Goal: Transaction & Acquisition: Purchase product/service

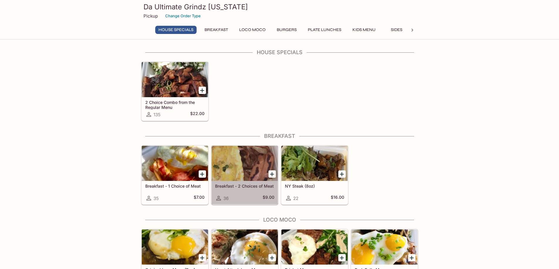
click at [231, 169] on div at bounding box center [244, 163] width 66 height 35
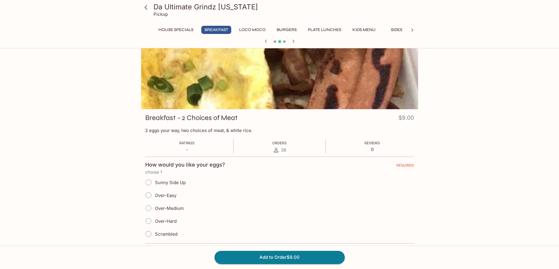
scroll to position [29, 0]
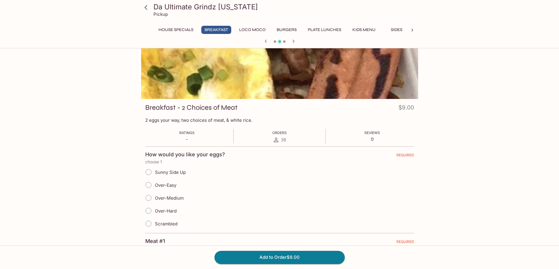
click at [150, 186] on input "Over-Easy" at bounding box center [148, 185] width 12 height 12
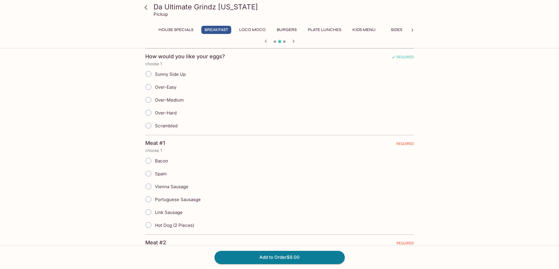
scroll to position [117, 0]
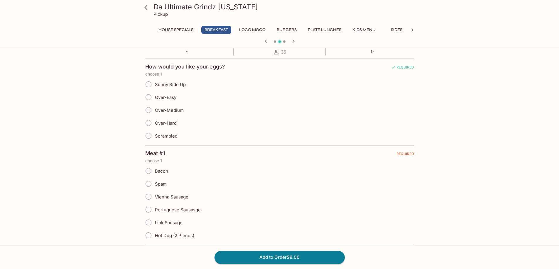
click at [150, 96] on input "Over-Easy" at bounding box center [148, 97] width 12 height 12
radio input "true"
click at [150, 171] on input "Bacon" at bounding box center [148, 171] width 12 height 12
radio input "true"
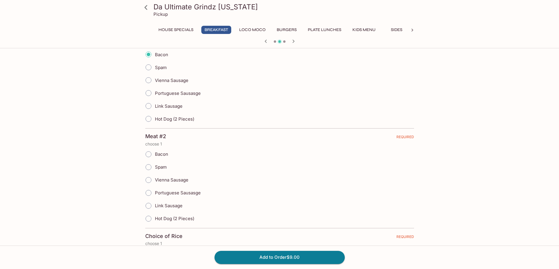
scroll to position [235, 0]
click at [147, 191] on input "Portuguese Sausasge" at bounding box center [148, 192] width 12 height 12
radio input "true"
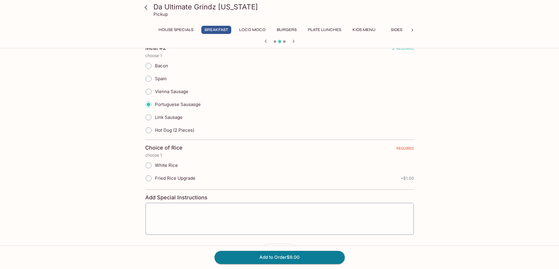
click at [148, 176] on input "Fried Rice Upgrade" at bounding box center [148, 178] width 12 height 12
radio input "true"
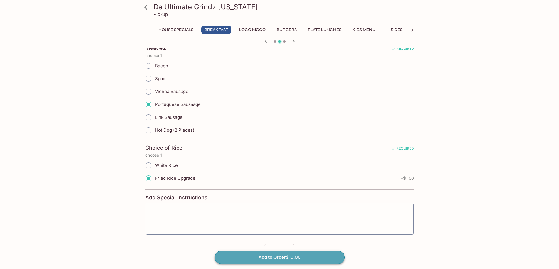
click at [274, 260] on button "Add to Order $10.00" at bounding box center [279, 257] width 130 height 13
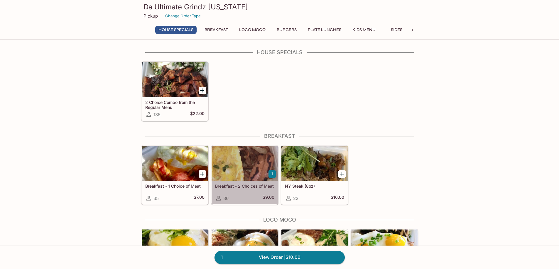
click at [225, 167] on div at bounding box center [244, 163] width 66 height 35
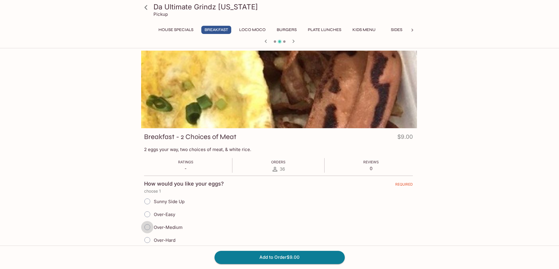
click at [146, 230] on input "Over-Medium" at bounding box center [147, 227] width 12 height 12
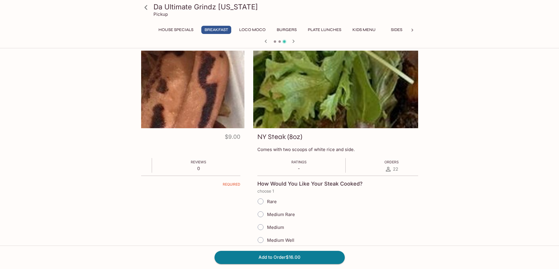
click at [315, 213] on div "Medium Rare" at bounding box center [391, 214] width 269 height 13
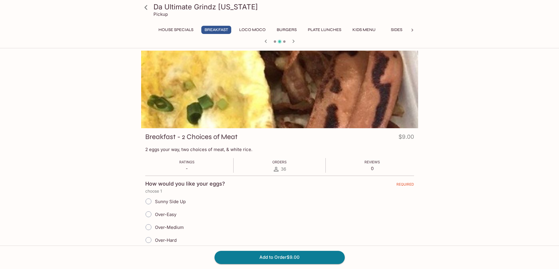
click at [145, 227] on input "Over-Medium" at bounding box center [148, 227] width 12 height 12
radio input "true"
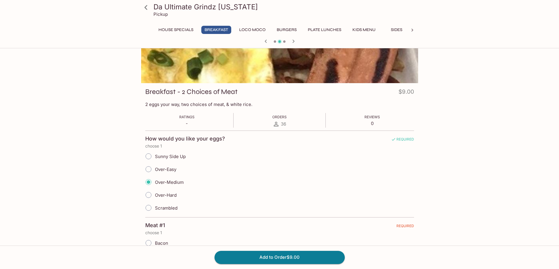
scroll to position [117, 0]
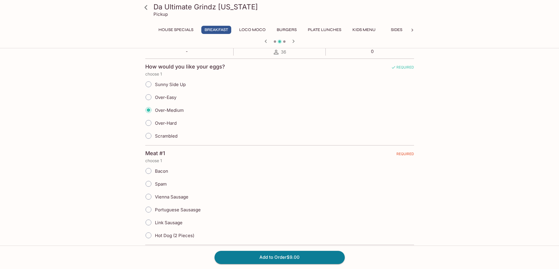
click at [149, 234] on input "Hot Dog (2 Pieces)" at bounding box center [148, 236] width 12 height 12
radio input "true"
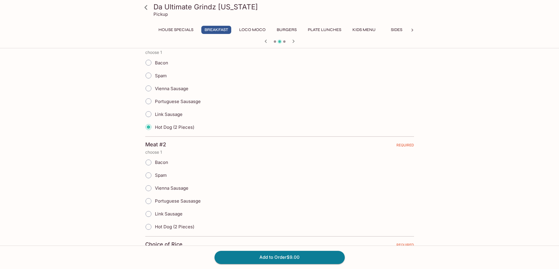
scroll to position [235, 0]
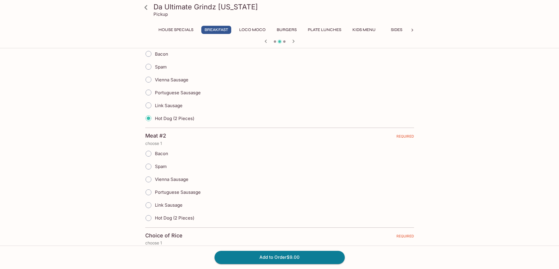
drag, startPoint x: 148, startPoint y: 166, endPoint x: 157, endPoint y: 167, distance: 9.4
click at [148, 167] on input "Spam" at bounding box center [148, 167] width 12 height 12
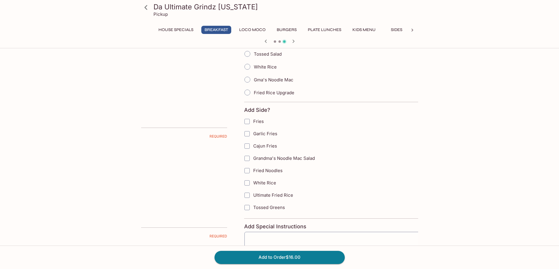
drag, startPoint x: 235, startPoint y: 172, endPoint x: 339, endPoint y: 172, distance: 104.1
click at [338, 173] on label "Fried Noodles" at bounding box center [341, 171] width 201 height 12
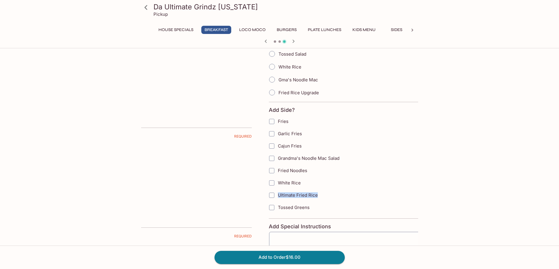
drag, startPoint x: 233, startPoint y: 189, endPoint x: 515, endPoint y: 170, distance: 282.7
click at [439, 176] on div "Da Ultimate Grindz [US_STATE] Pickup House Specials Breakfast Loco Moco Burgers…" at bounding box center [279, 97] width 375 height 562
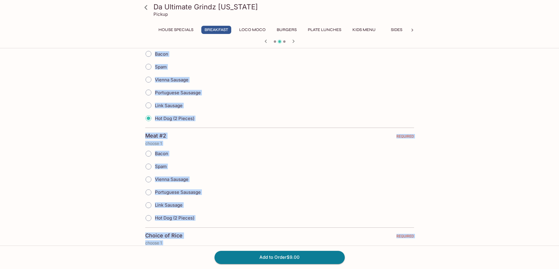
click at [191, 166] on div "Spam" at bounding box center [279, 166] width 269 height 13
click at [147, 168] on input "Spam" at bounding box center [148, 167] width 12 height 12
radio input "true"
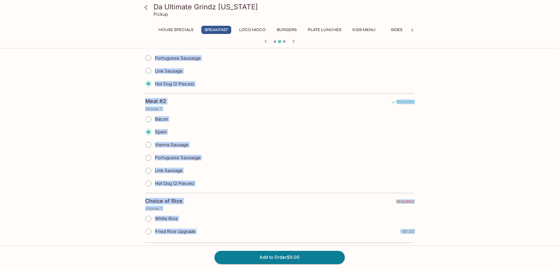
scroll to position [323, 0]
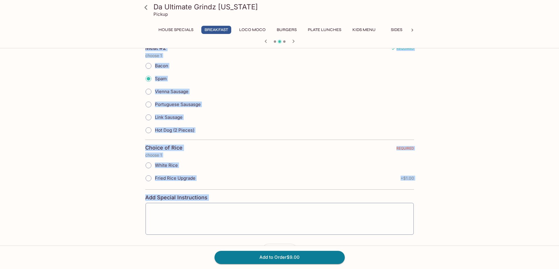
click at [150, 168] on input "White Rice" at bounding box center [148, 166] width 12 height 12
radio input "true"
click at [266, 259] on button "Add to Order $9.00" at bounding box center [279, 257] width 130 height 13
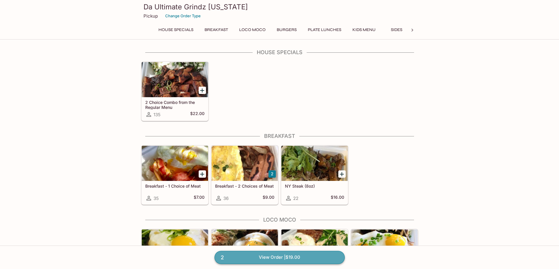
click at [304, 257] on link "2 View Order | $19.00" at bounding box center [279, 257] width 130 height 13
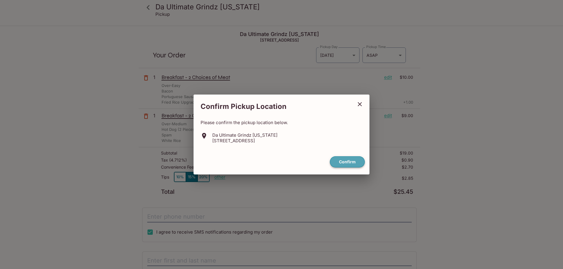
click at [353, 161] on button "Confirm" at bounding box center [347, 162] width 35 height 11
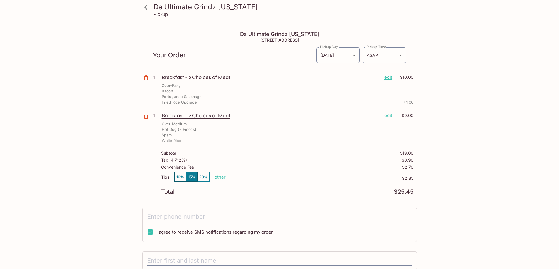
click at [223, 179] on p "other" at bounding box center [219, 177] width 11 height 6
type input "0.00"
click at [327, 180] on p "$2.85" at bounding box center [339, 178] width 147 height 5
click at [243, 218] on input "tel" at bounding box center [279, 217] width 264 height 11
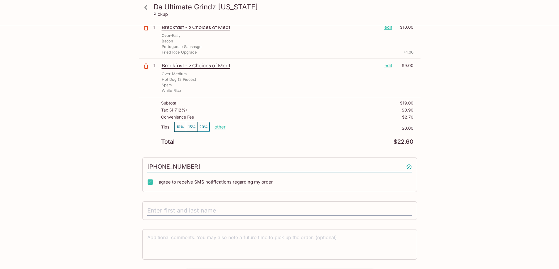
scroll to position [65, 0]
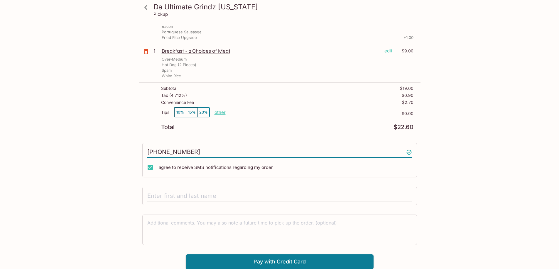
type input "[PHONE_NUMBER]"
click at [212, 195] on input "text" at bounding box center [279, 196] width 264 height 11
type input "[PERSON_NAME]"
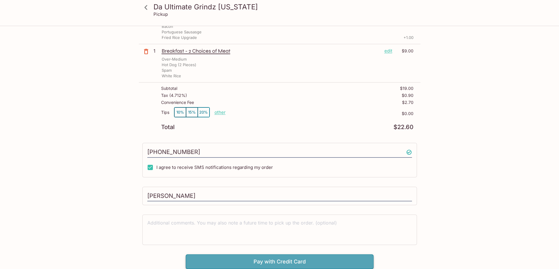
click at [341, 263] on button "Pay with Credit Card" at bounding box center [280, 262] width 188 height 15
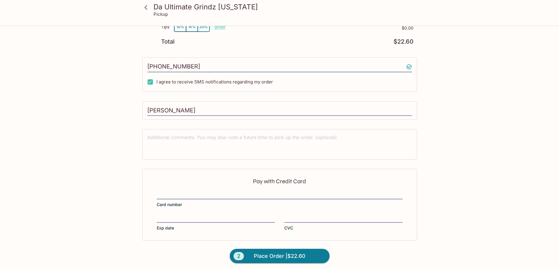
scroll to position [153, 0]
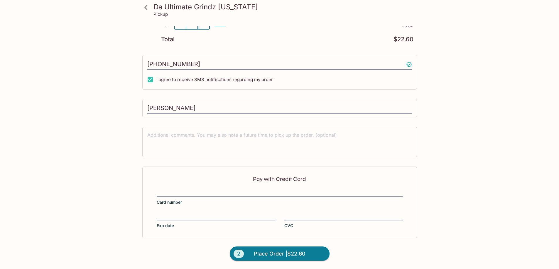
click at [310, 209] on div "Pay with Credit Card Card number Exp date CVC" at bounding box center [279, 203] width 274 height 72
click at [342, 253] on div "2 Place Order | $22.60" at bounding box center [279, 254] width 130 height 31
click at [295, 252] on span "Place Order | $22.60" at bounding box center [280, 254] width 52 height 9
